Goal: Task Accomplishment & Management: Use online tool/utility

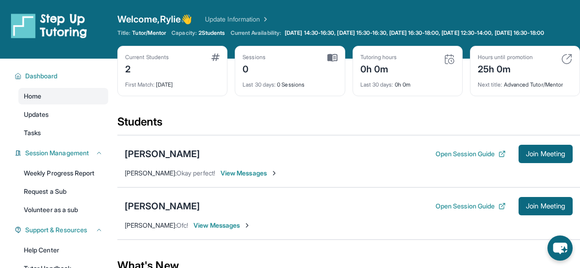
scroll to position [123, 0]
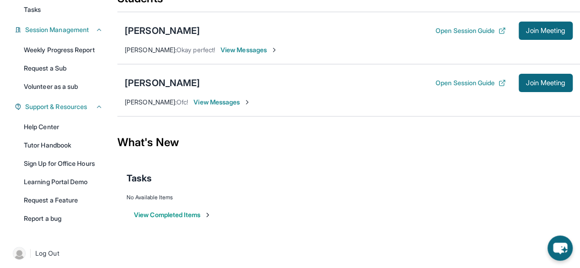
click at [541, 31] on span "Join Meeting" at bounding box center [545, 31] width 39 height 6
click at [534, 82] on span "Join Meeting" at bounding box center [545, 83] width 39 height 6
click at [152, 82] on div "[PERSON_NAME]" at bounding box center [162, 83] width 75 height 13
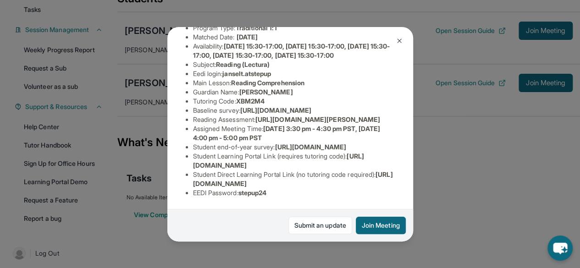
scroll to position [222, 0]
click at [428, 56] on div "[PERSON_NAME] Guardian: [PERSON_NAME] Student Information [URL][DOMAIN_NAME] Pr…" at bounding box center [290, 134] width 580 height 268
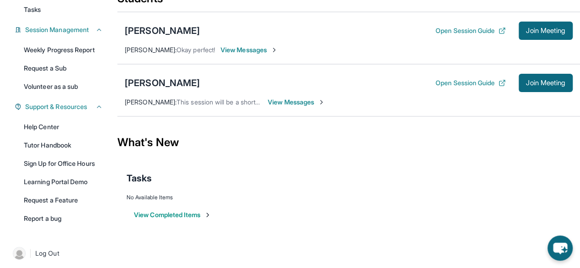
click at [54, 147] on link "Tutor Handbook" at bounding box center [63, 145] width 90 height 17
click at [57, 130] on link "Help Center" at bounding box center [63, 127] width 90 height 17
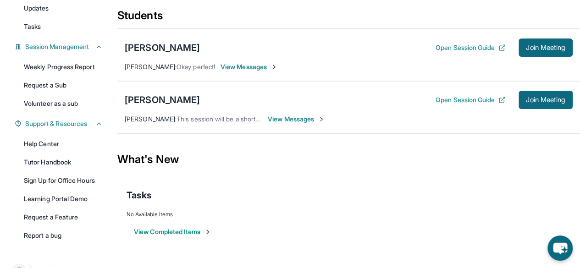
scroll to position [102, 0]
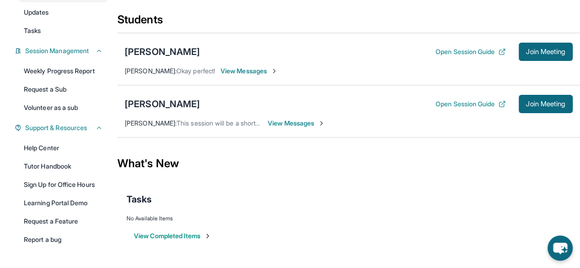
click at [55, 145] on link "Help Center" at bounding box center [63, 148] width 90 height 17
click at [478, 105] on button "Open Session Guide" at bounding box center [470, 103] width 70 height 9
click at [283, 121] on span "View Messages" at bounding box center [296, 123] width 57 height 9
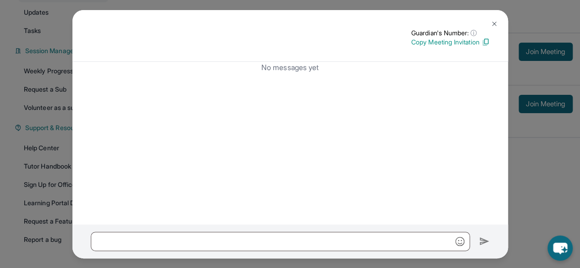
click at [457, 41] on p "Copy Meeting Invitation" at bounding box center [450, 42] width 78 height 9
click at [490, 23] on img at bounding box center [493, 23] width 7 height 7
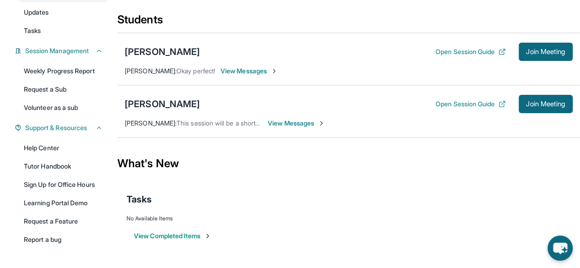
click at [450, 101] on button "Open Session Guide" at bounding box center [470, 103] width 70 height 9
click at [145, 104] on div "[PERSON_NAME]" at bounding box center [162, 104] width 75 height 13
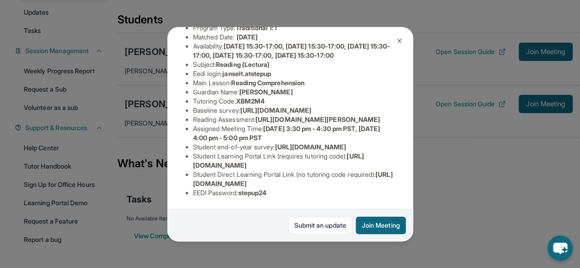
scroll to position [222, 0]
click at [379, 227] on button "Join Meeting" at bounding box center [381, 225] width 50 height 17
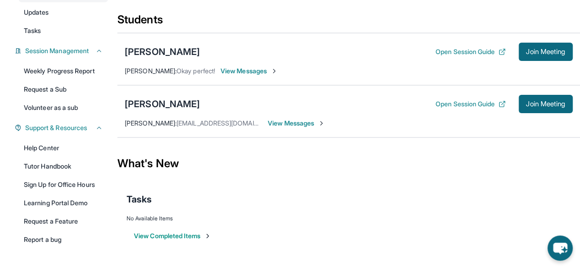
click at [294, 120] on span "View Messages" at bounding box center [296, 123] width 57 height 9
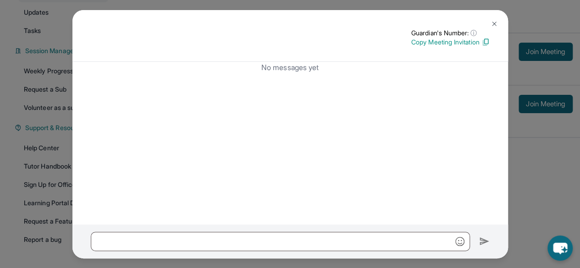
click at [477, 42] on p "Copy Meeting Invitation" at bounding box center [450, 42] width 78 height 9
click at [489, 24] on button at bounding box center [494, 24] width 18 height 18
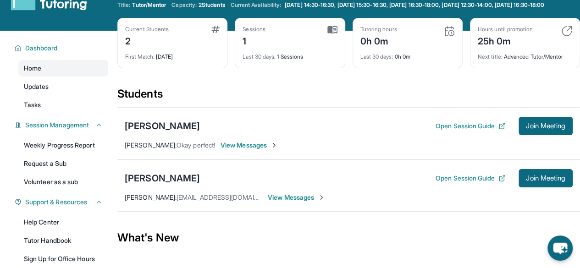
scroll to position [0, 0]
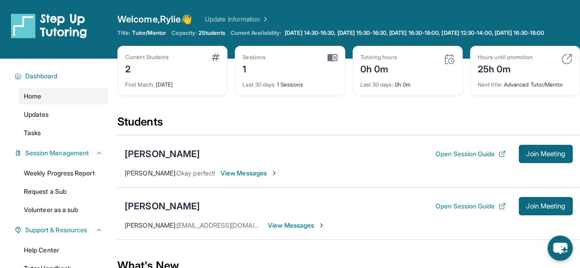
click at [160, 202] on div "[PERSON_NAME]" at bounding box center [162, 206] width 75 height 13
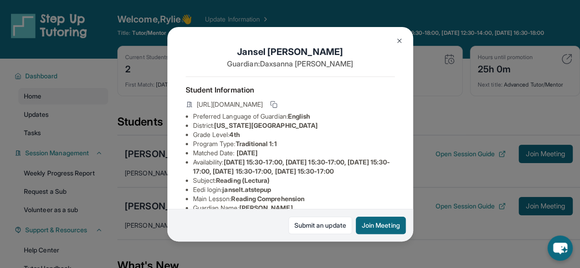
click at [321, 174] on li "Availability: Monday 15:30-17:00, Tuesday 15:30-17:00, Wednesday 15:30-17:00, T…" at bounding box center [294, 167] width 202 height 18
click at [277, 108] on icon at bounding box center [273, 104] width 7 height 7
click at [353, 6] on div "[PERSON_NAME] Guardian: [PERSON_NAME] Student Information [URL][DOMAIN_NAME] Pr…" at bounding box center [290, 134] width 580 height 268
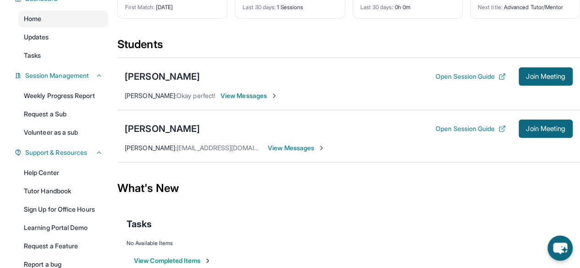
scroll to position [127, 0]
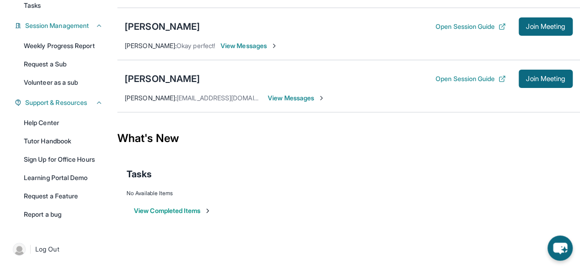
click at [152, 77] on div "[PERSON_NAME]" at bounding box center [162, 78] width 75 height 13
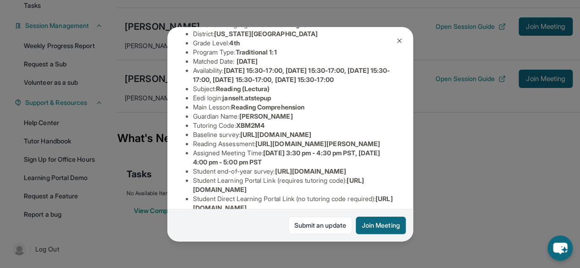
scroll to position [92, 0]
drag, startPoint x: 271, startPoint y: 137, endPoint x: 256, endPoint y: 143, distance: 16.1
click at [256, 130] on li "Tutoring Code : XBM2M4" at bounding box center [294, 125] width 202 height 9
click at [256, 129] on span "XBM2M4" at bounding box center [250, 125] width 28 height 8
drag, startPoint x: 270, startPoint y: 141, endPoint x: 240, endPoint y: 141, distance: 29.3
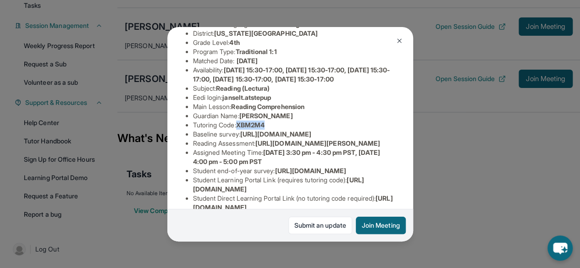
click at [240, 130] on li "Tutoring Code : XBM2M4" at bounding box center [294, 125] width 202 height 9
copy span "XBM2M4"
click at [398, 38] on img at bounding box center [399, 40] width 7 height 7
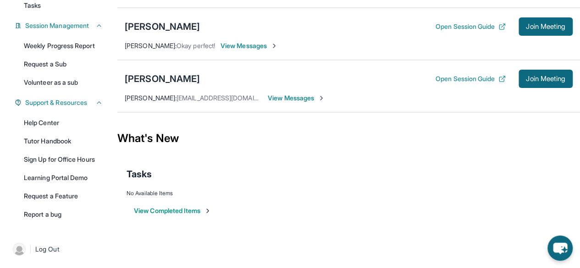
click at [41, 122] on link "Help Center" at bounding box center [63, 123] width 90 height 17
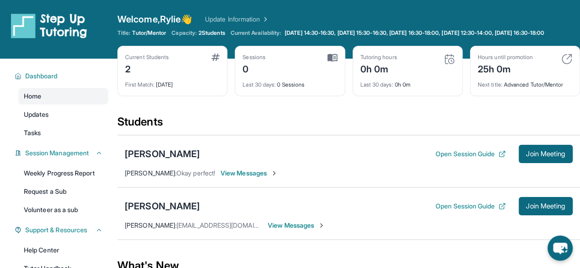
click at [534, 208] on span "Join Meeting" at bounding box center [545, 207] width 39 height 6
click at [545, 204] on span "Join Meeting" at bounding box center [545, 207] width 39 height 6
click at [42, 112] on span "Updates" at bounding box center [36, 114] width 25 height 9
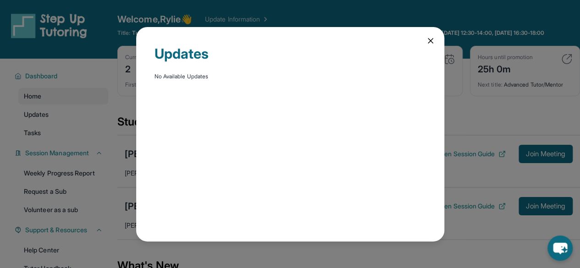
click at [431, 43] on icon at bounding box center [430, 40] width 9 height 9
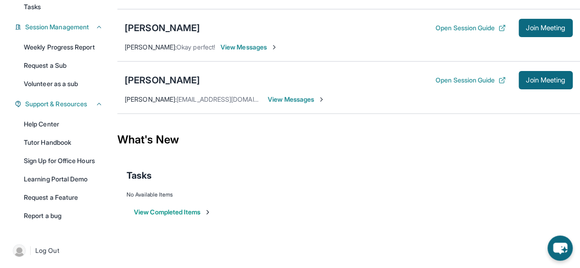
scroll to position [127, 0]
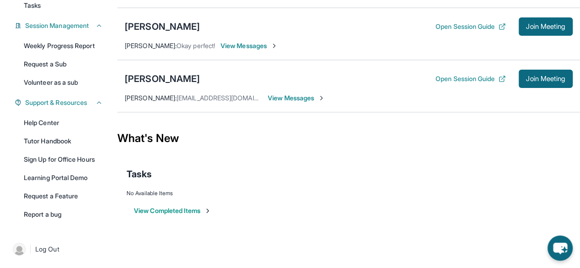
click at [54, 123] on link "Help Center" at bounding box center [63, 123] width 90 height 17
click at [146, 80] on div "[PERSON_NAME]" at bounding box center [162, 78] width 75 height 13
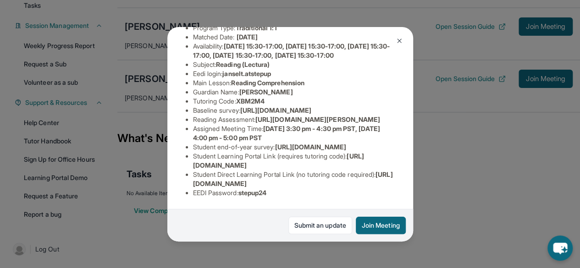
scroll to position [222, 0]
drag, startPoint x: 358, startPoint y: 160, endPoint x: 271, endPoint y: 159, distance: 87.1
click at [271, 159] on li "Student Learning Portal Link (requires tutoring code) : [URL][DOMAIN_NAME]" at bounding box center [294, 161] width 202 height 18
click at [277, 178] on span "[URL][DOMAIN_NAME]" at bounding box center [293, 179] width 200 height 17
drag, startPoint x: 192, startPoint y: 156, endPoint x: 369, endPoint y: 161, distance: 177.9
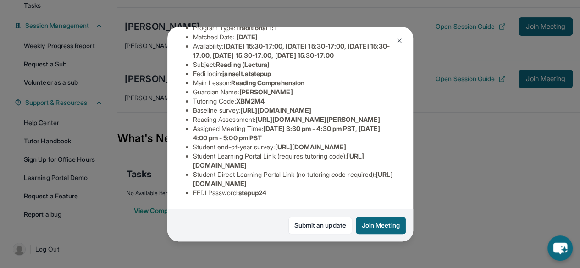
click at [369, 161] on ul "Preferred Language of Guardian: English District: [US_STATE][GEOGRAPHIC_DATA] P…" at bounding box center [290, 97] width 209 height 202
click at [369, 161] on li "Student Learning Portal Link (requires tutoring code) : [URL][DOMAIN_NAME]" at bounding box center [294, 161] width 202 height 18
click at [346, 143] on span "[URL][DOMAIN_NAME]" at bounding box center [310, 147] width 71 height 8
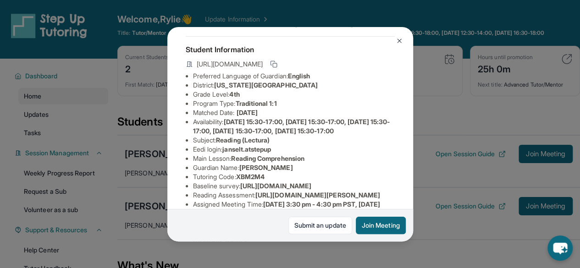
scroll to position [0, 0]
click at [444, 169] on div "[PERSON_NAME] Guardian: [PERSON_NAME] Student Information [URL][DOMAIN_NAME] Pr…" at bounding box center [290, 134] width 580 height 268
